Goal: Transaction & Acquisition: Purchase product/service

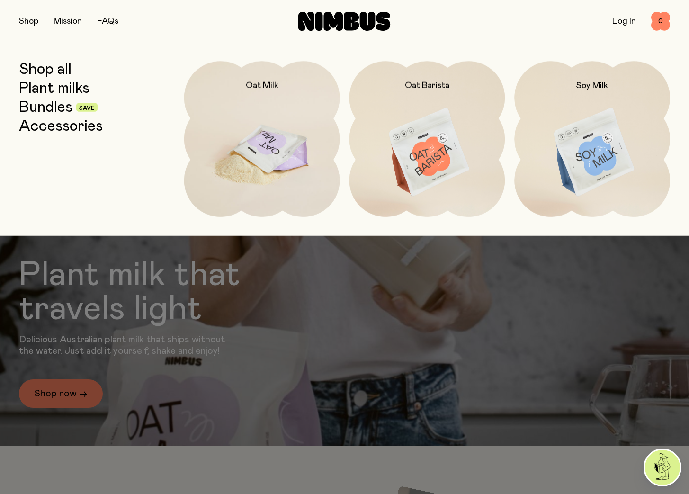
click at [239, 140] on img at bounding box center [262, 152] width 156 height 183
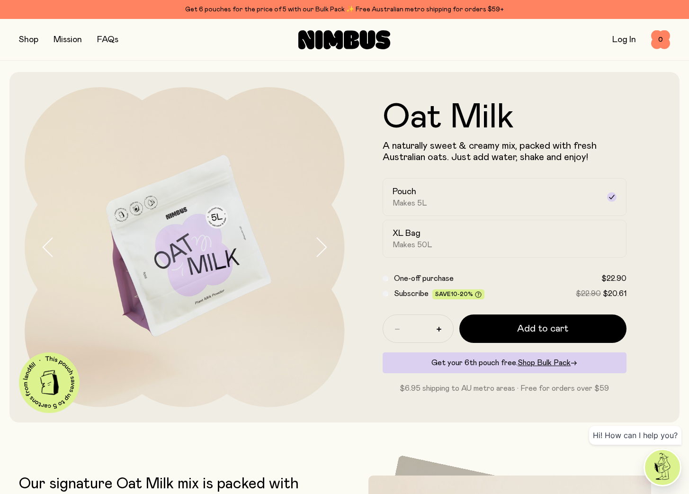
click at [325, 245] on icon "button" at bounding box center [320, 247] width 13 height 20
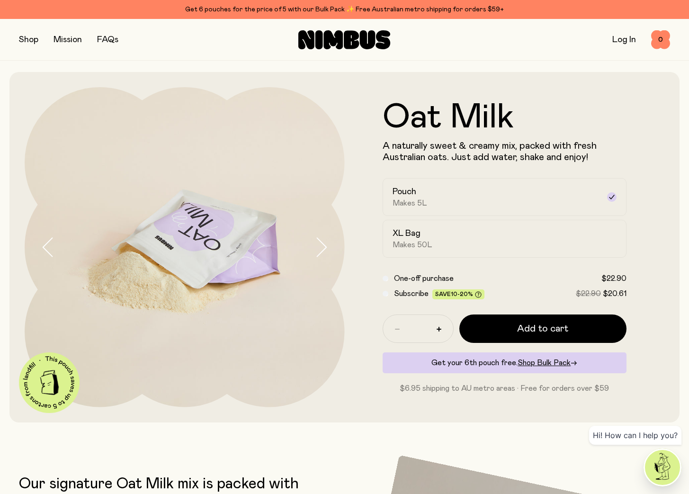
click at [319, 245] on icon "button" at bounding box center [320, 247] width 13 height 20
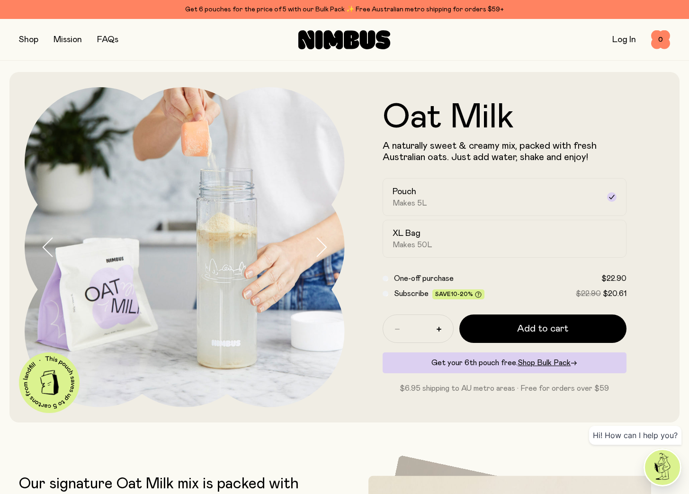
click at [319, 245] on icon "button" at bounding box center [320, 247] width 13 height 20
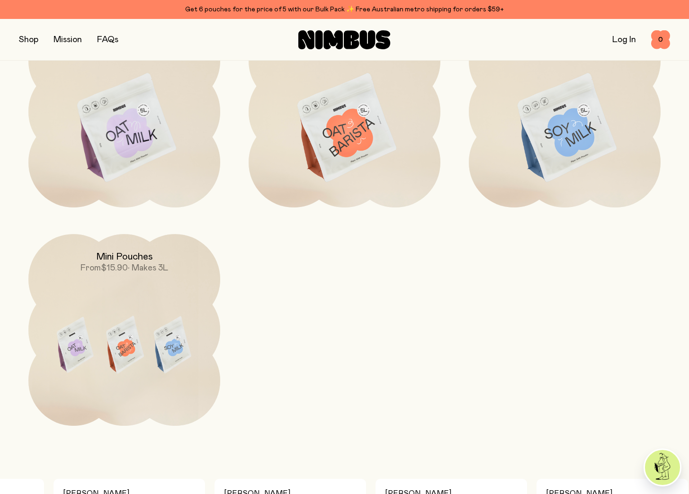
scroll to position [995, 0]
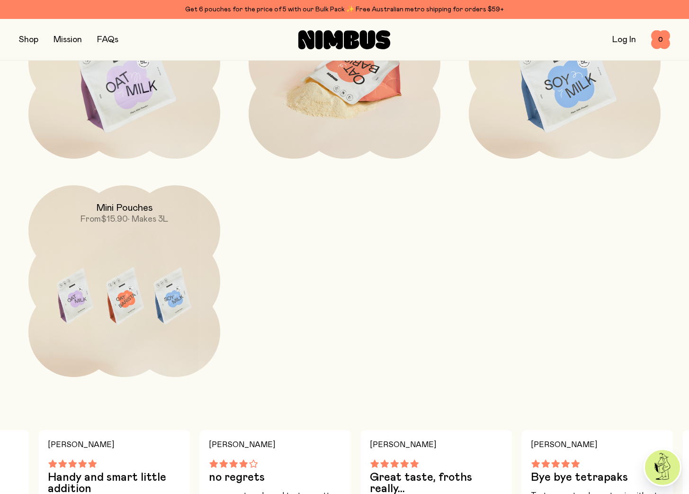
click at [304, 111] on img at bounding box center [345, 79] width 192 height 225
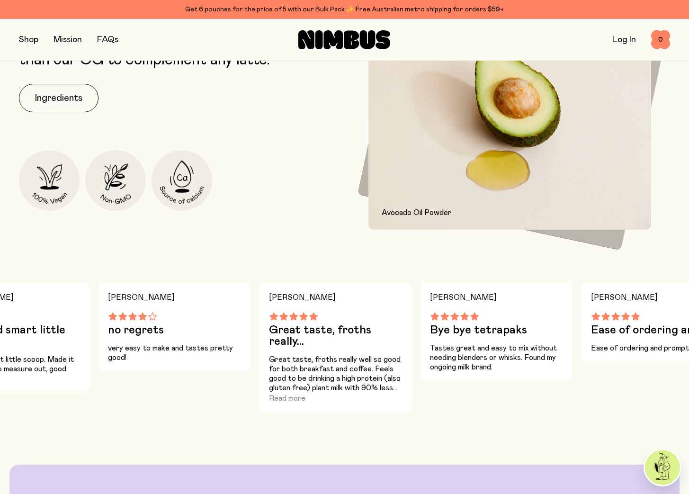
scroll to position [149, 0]
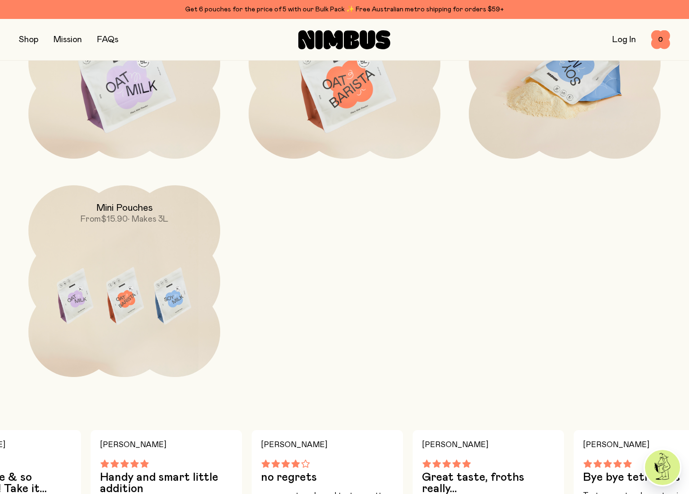
scroll to position [832, 0]
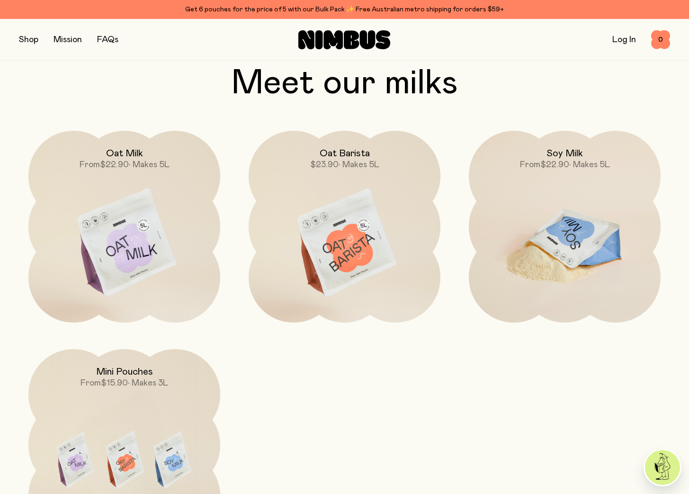
click at [541, 225] on img at bounding box center [565, 243] width 192 height 225
